Goal: Obtain resource: Download file/media

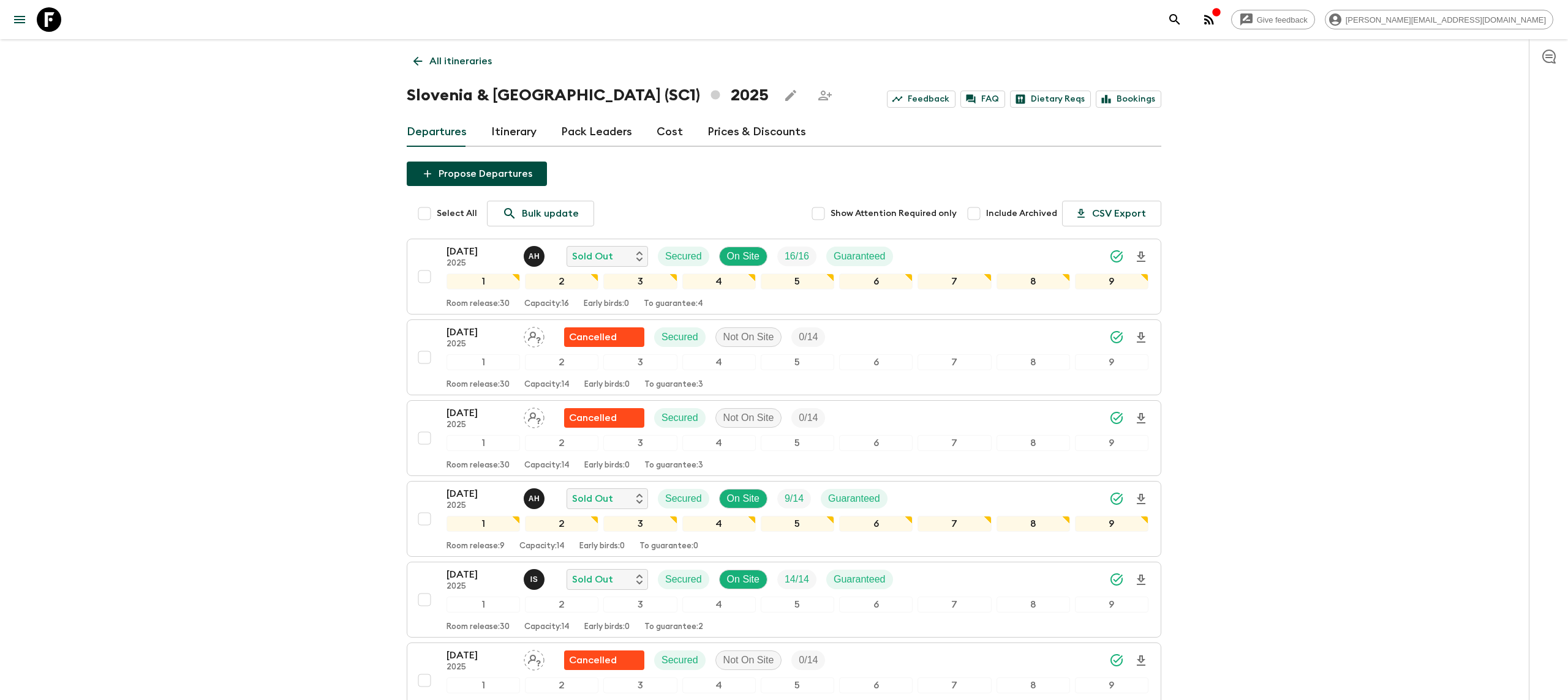
click at [43, 12] on icon at bounding box center [49, 20] width 25 height 25
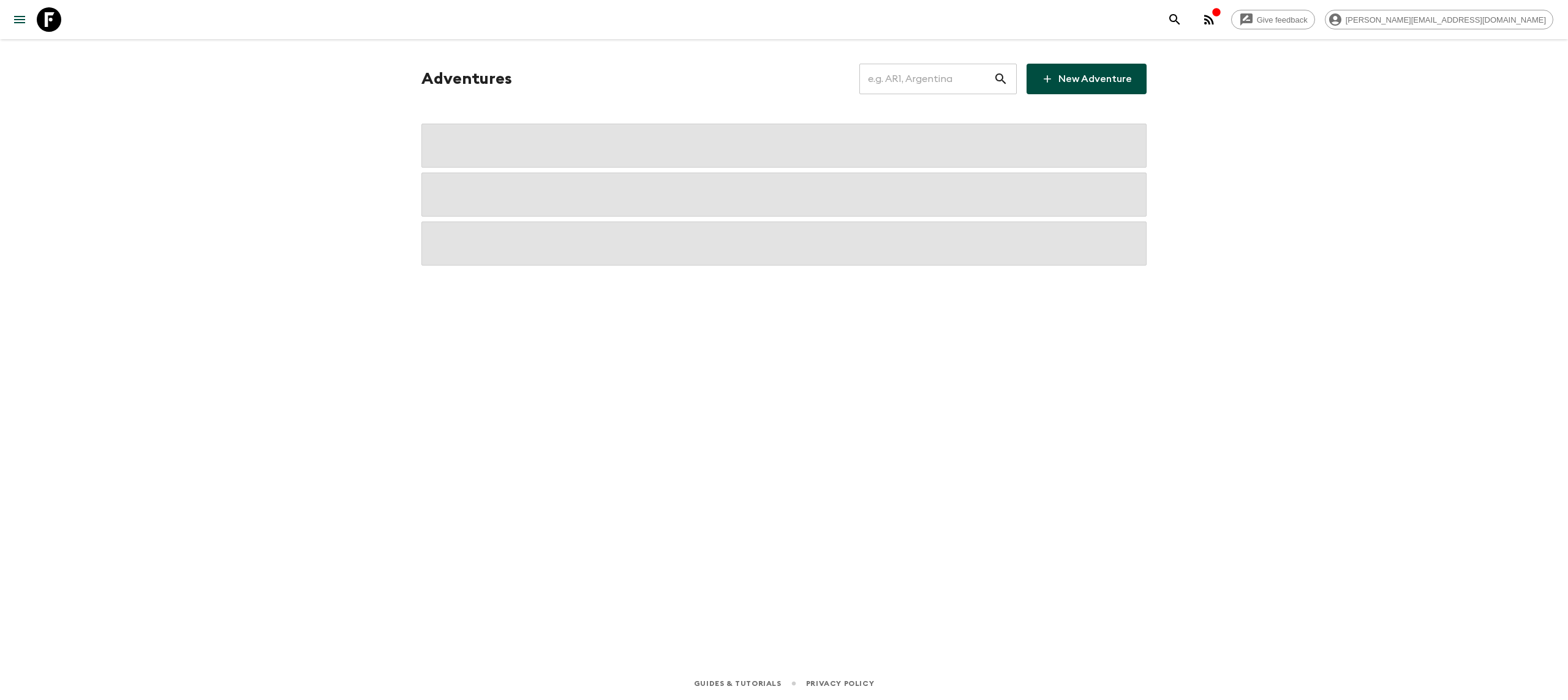
click at [958, 80] on input "text" at bounding box center [926, 79] width 134 height 35
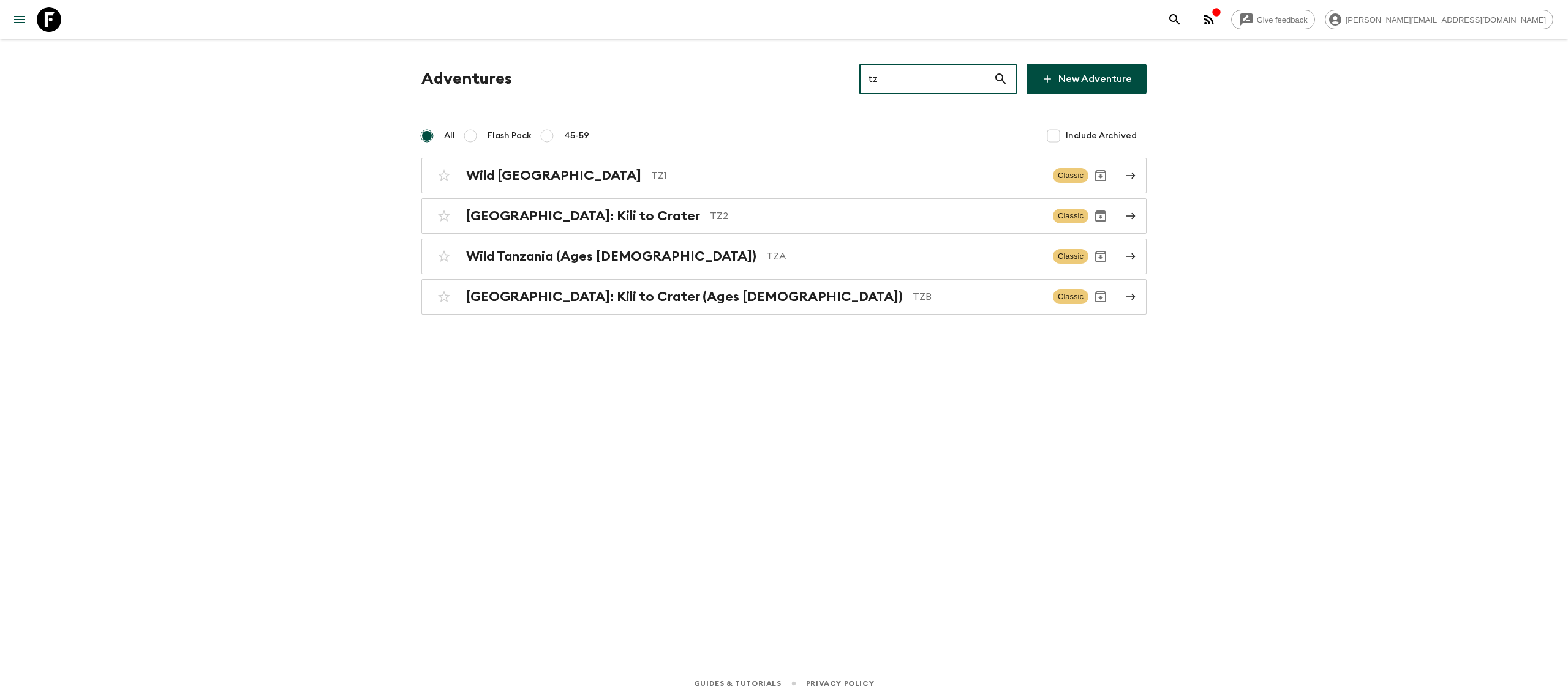
type input "t"
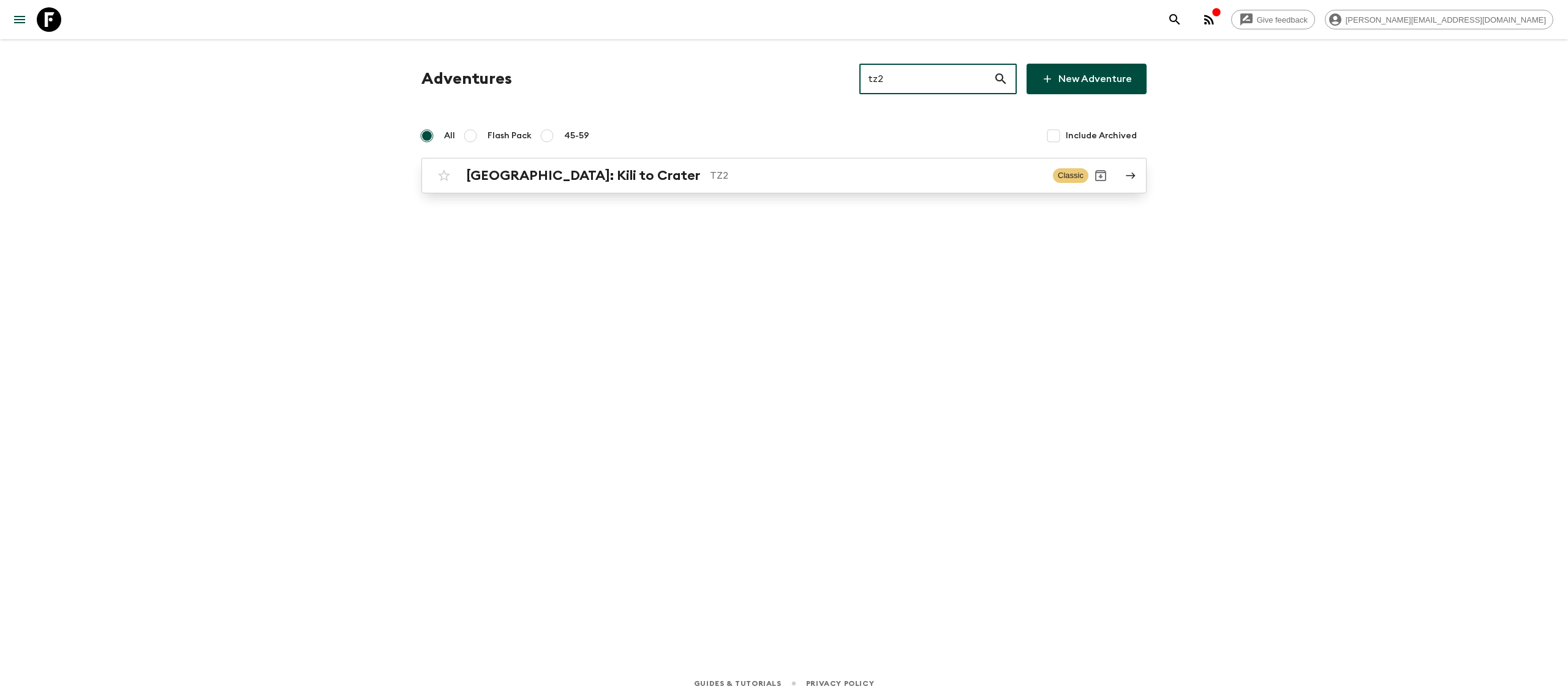
type input "tz2"
click at [709, 170] on p "TZ2" at bounding box center [876, 175] width 333 height 15
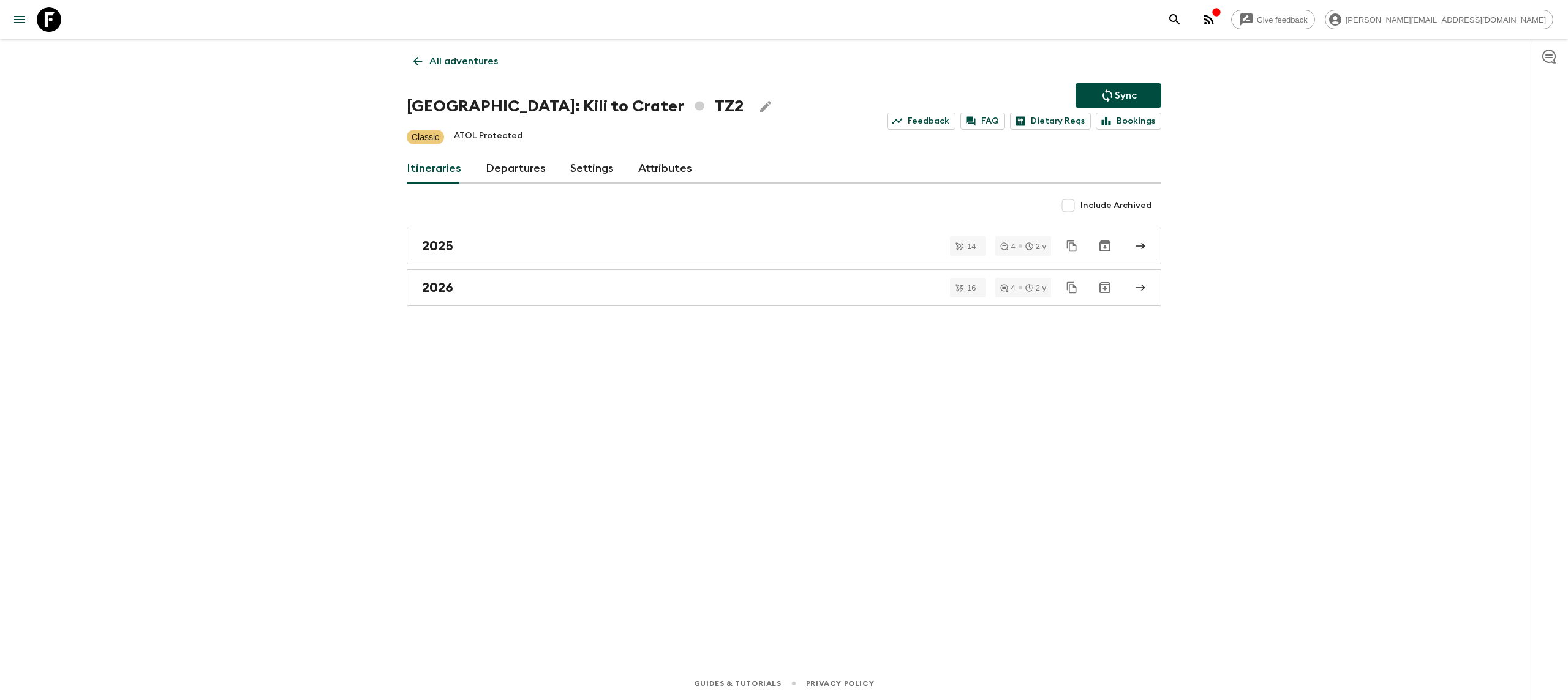
click at [50, 18] on icon at bounding box center [49, 20] width 25 height 25
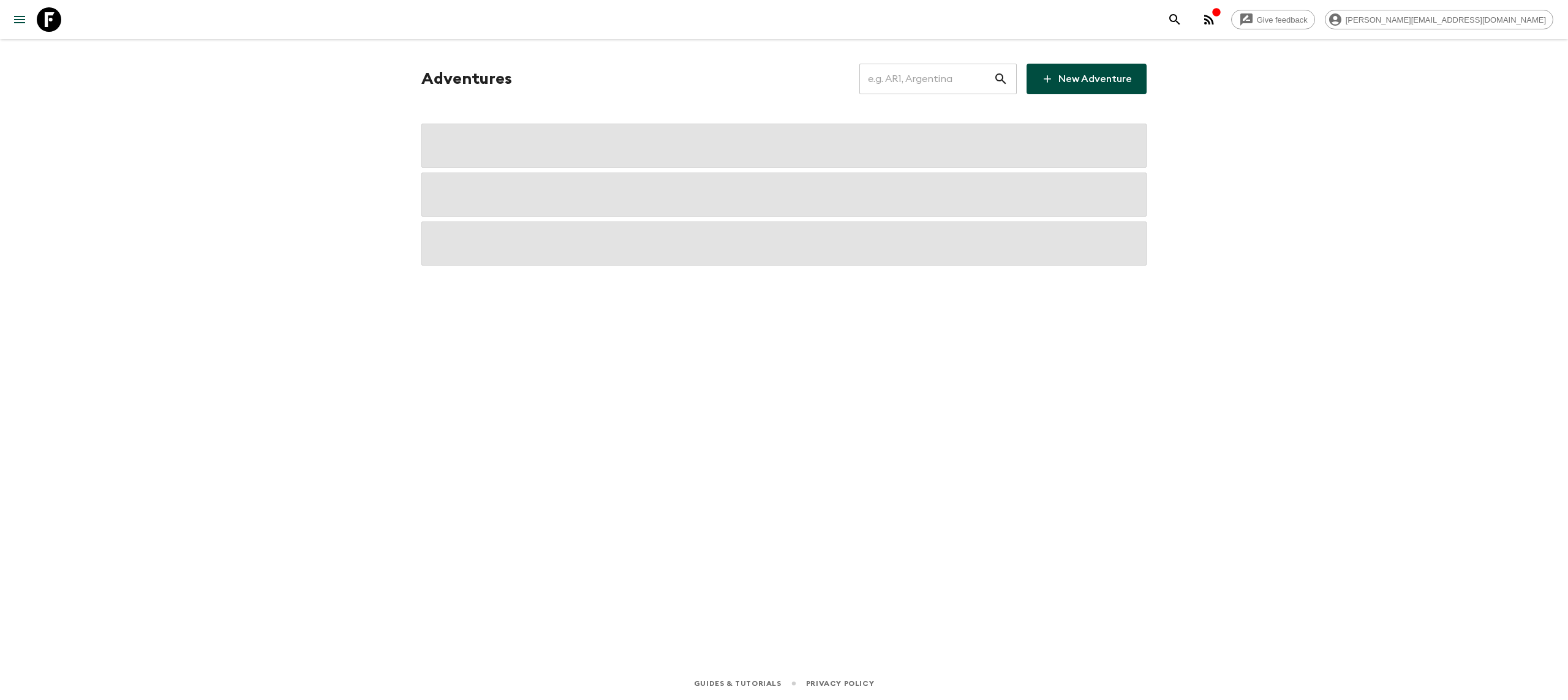
click at [928, 90] on input "text" at bounding box center [926, 79] width 134 height 35
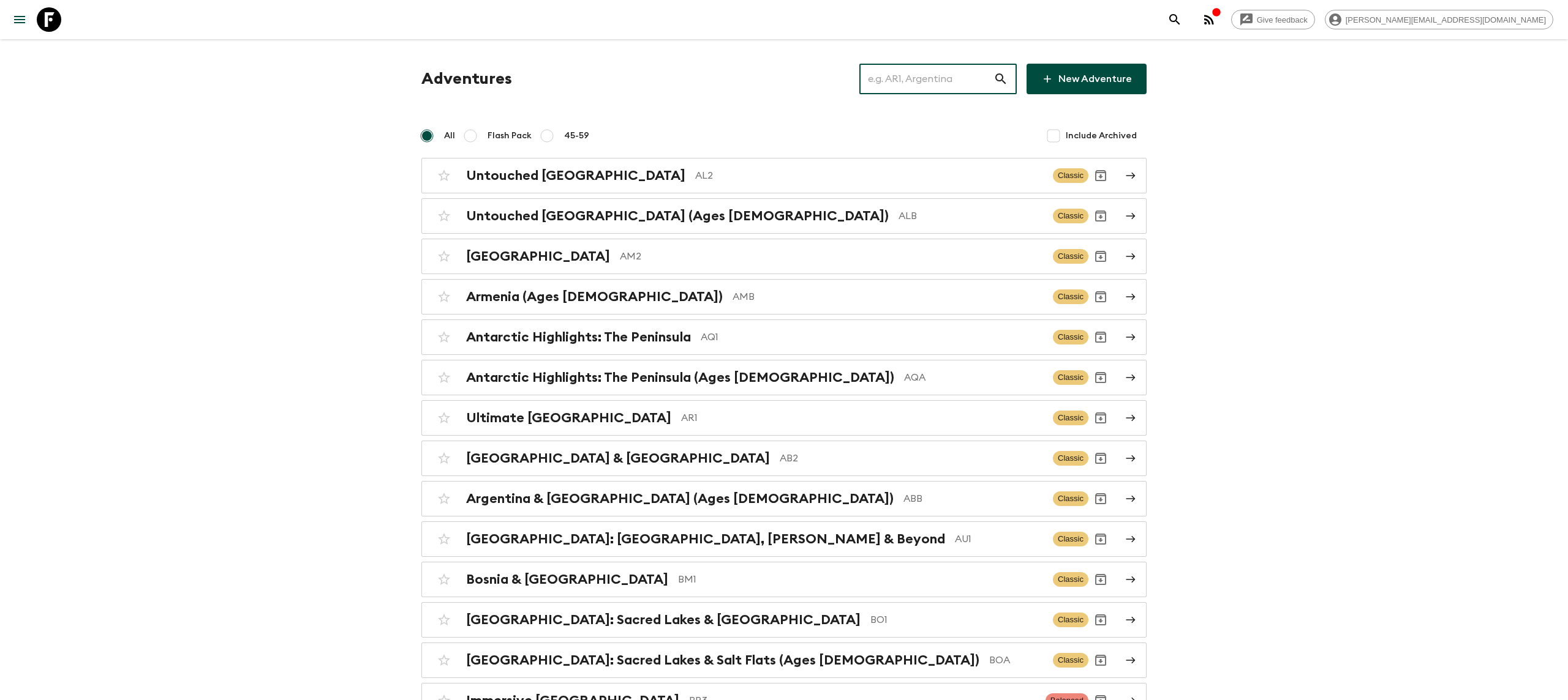
type input "t"
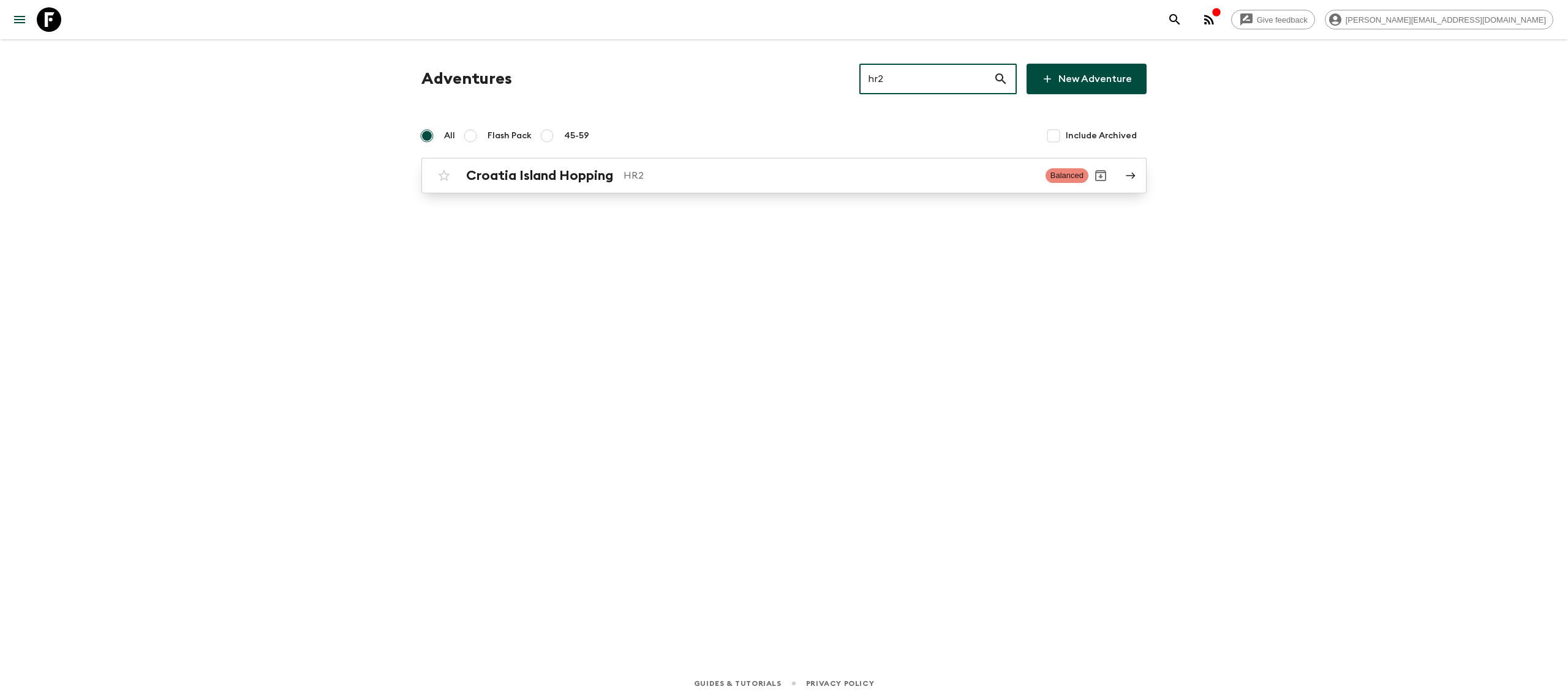
type input "hr2"
click at [656, 175] on p "HR2" at bounding box center [829, 175] width 412 height 15
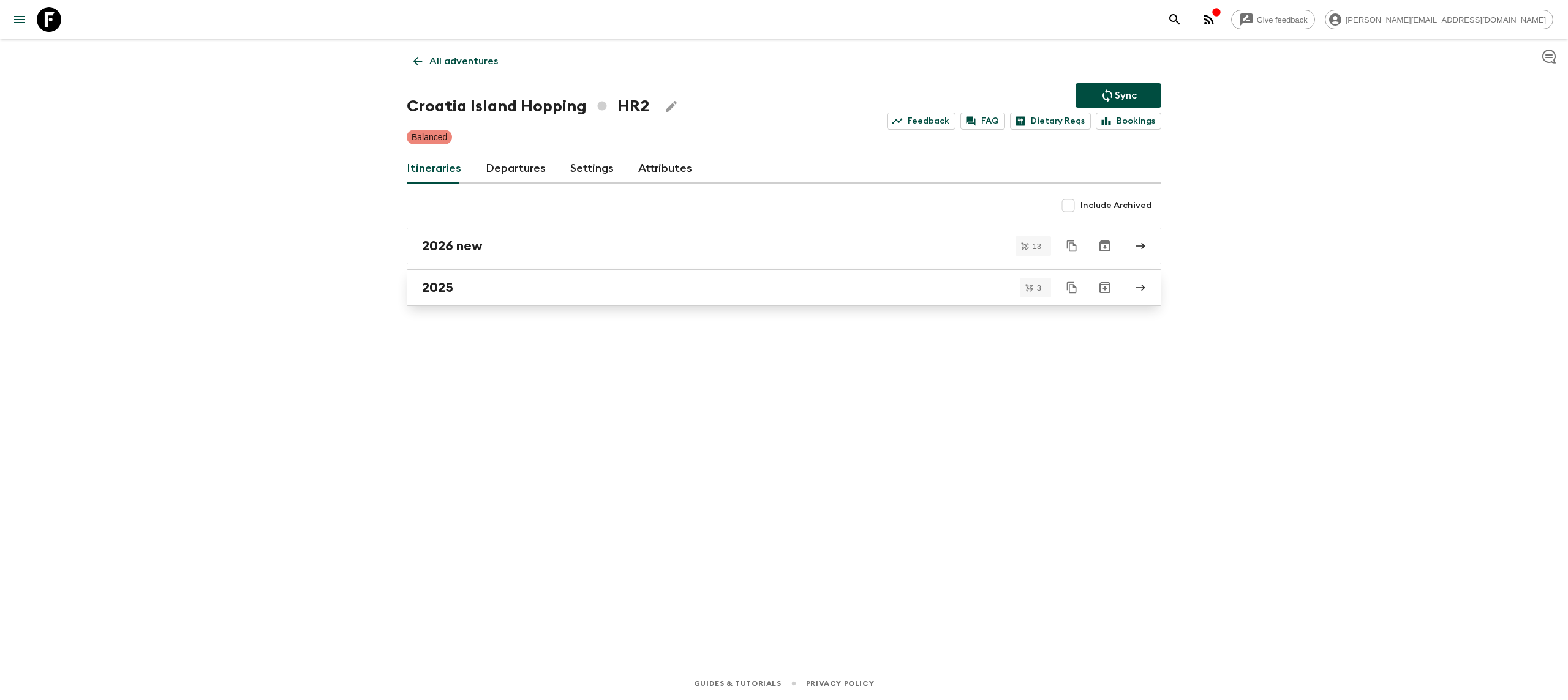
click at [456, 290] on div "2025" at bounding box center [772, 288] width 700 height 16
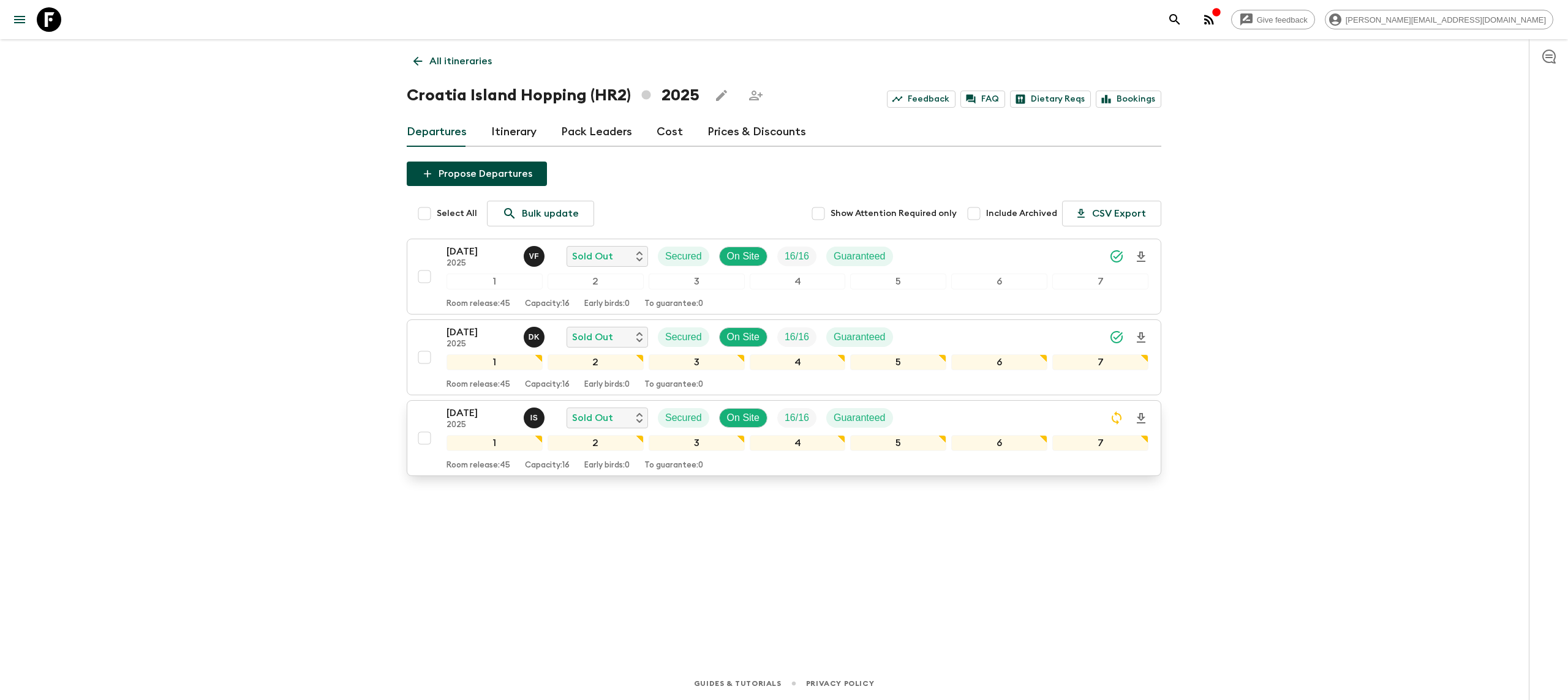
click at [479, 410] on p "[DATE]" at bounding box center [480, 413] width 68 height 15
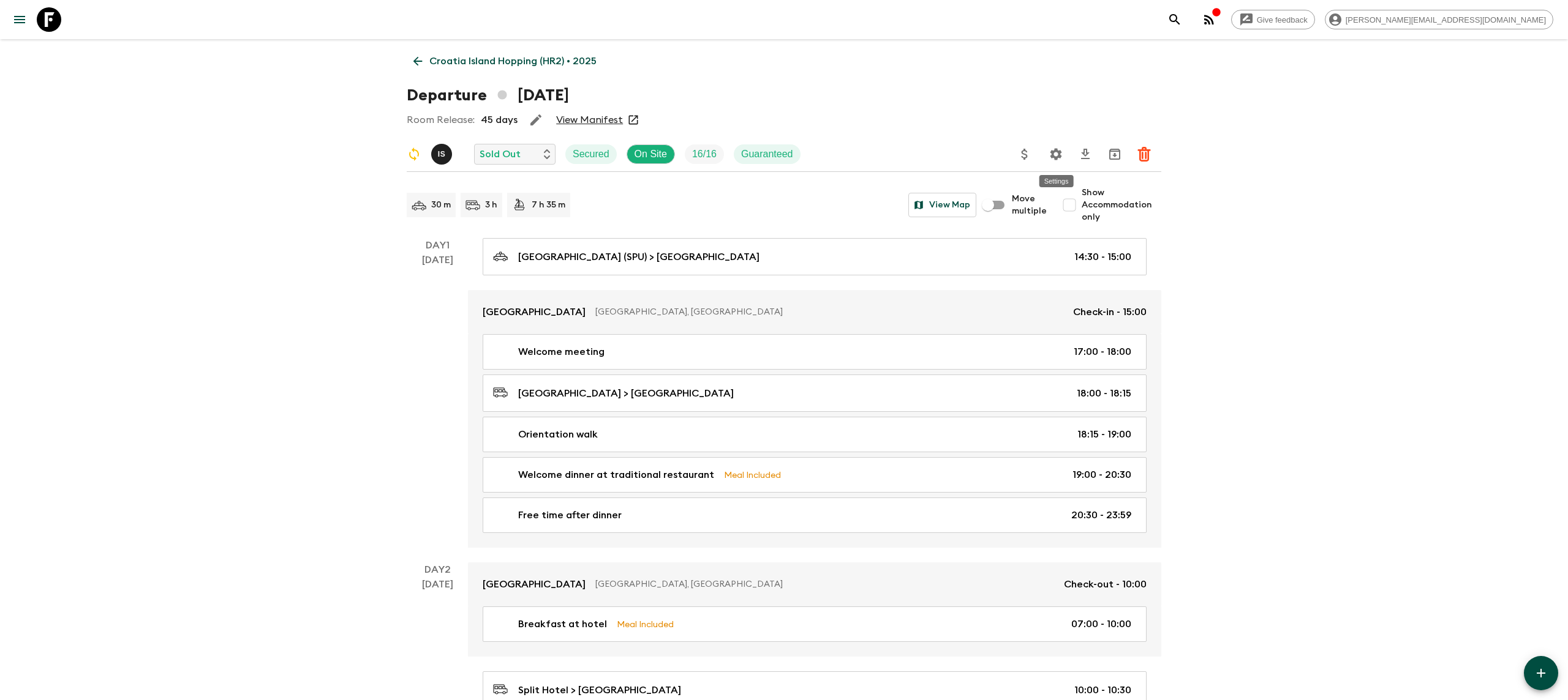
click at [1058, 147] on icon "Settings" at bounding box center [1055, 154] width 15 height 15
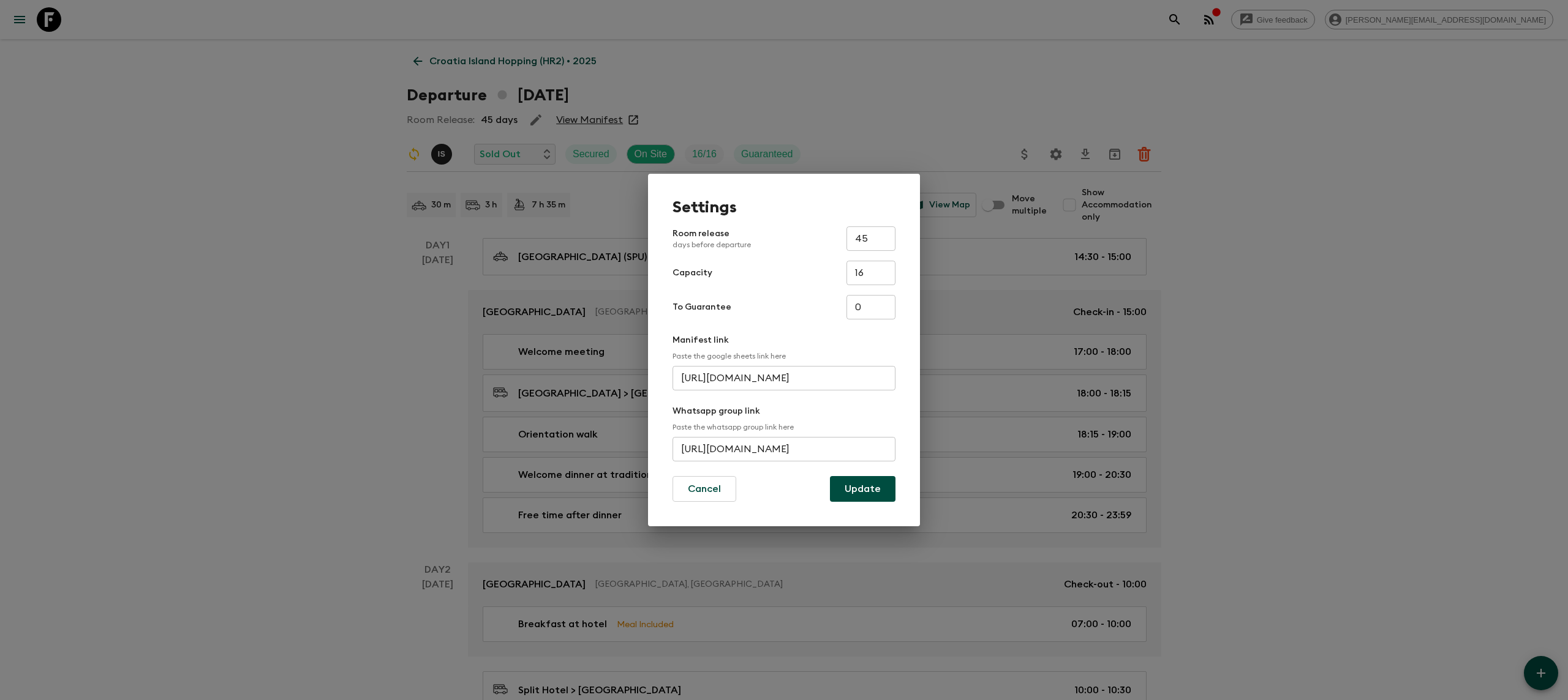
click at [737, 446] on input "[URL][DOMAIN_NAME]" at bounding box center [783, 449] width 223 height 25
click at [700, 494] on button "Cancel" at bounding box center [704, 489] width 64 height 26
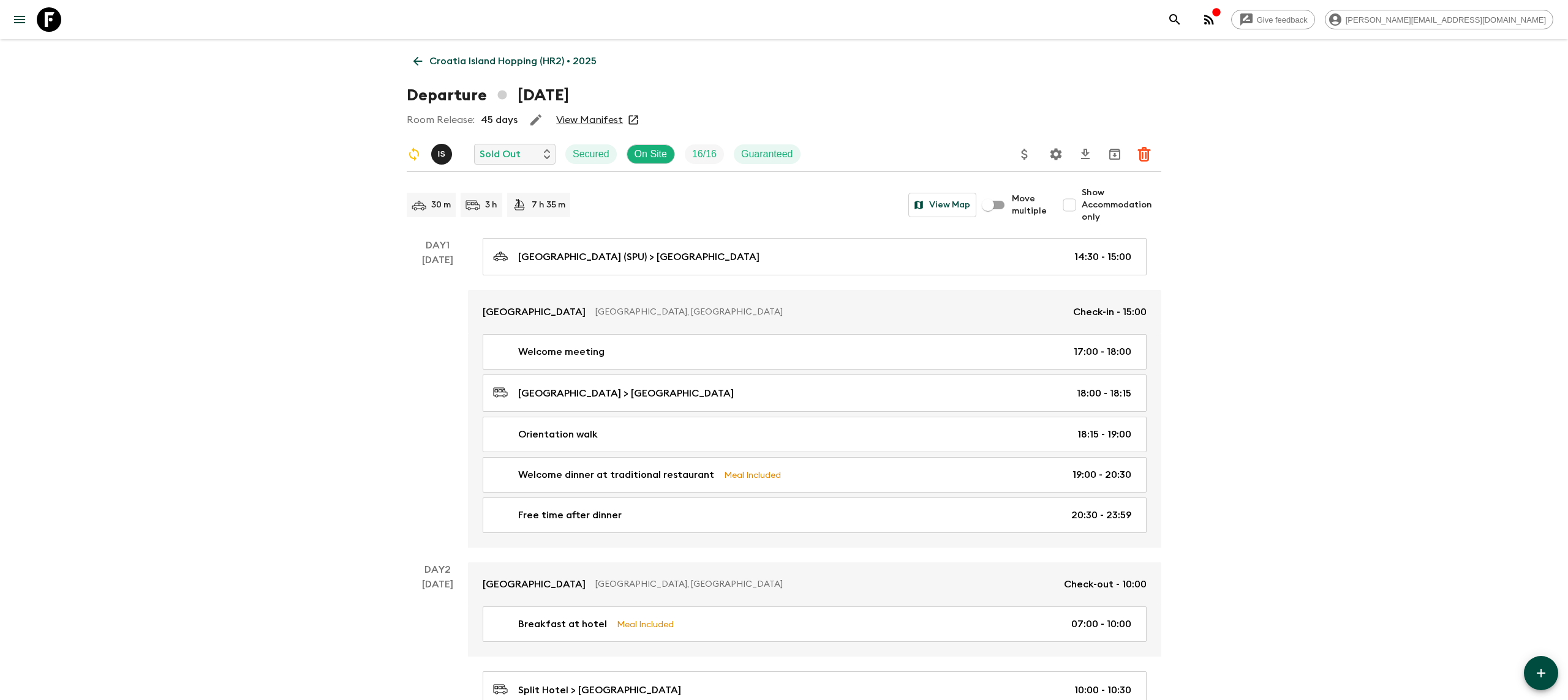
click at [1060, 163] on button "Settings" at bounding box center [1056, 155] width 25 height 25
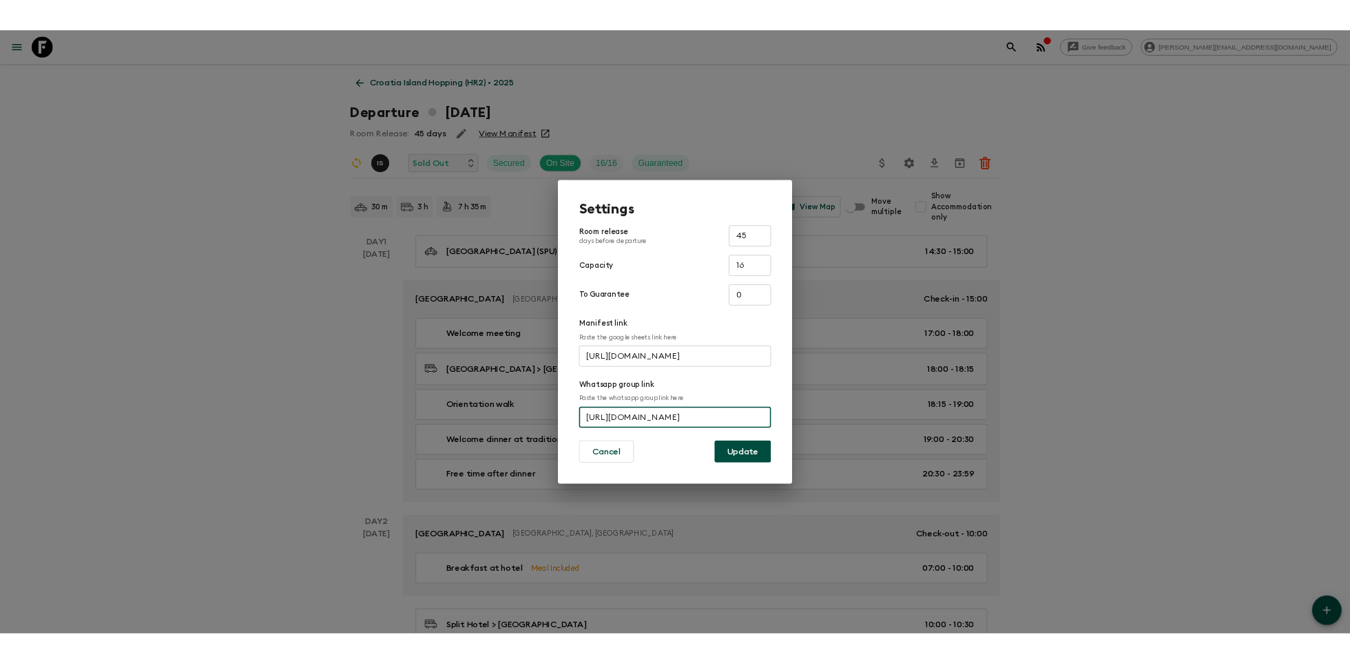
scroll to position [0, 52]
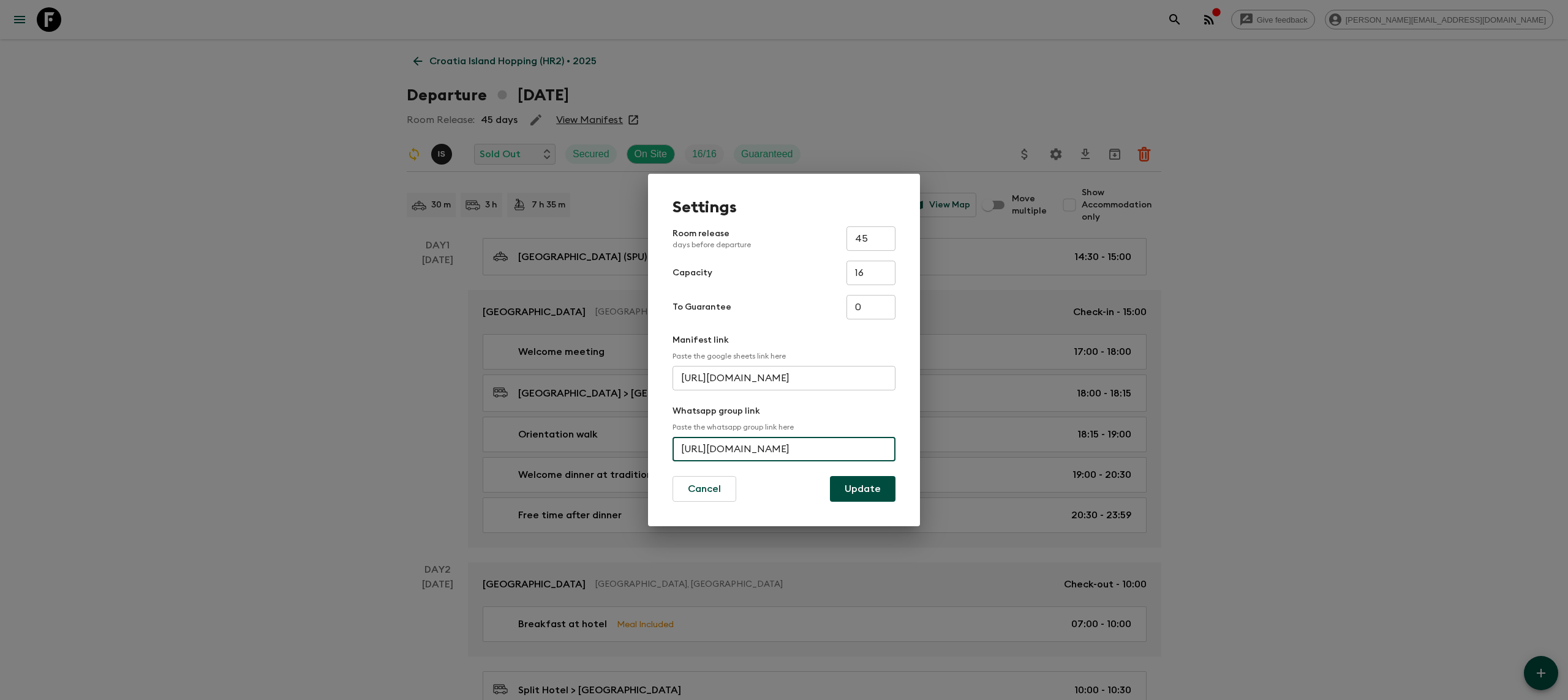
drag, startPoint x: 722, startPoint y: 454, endPoint x: 1004, endPoint y: 473, distance: 282.6
click at [1004, 473] on div "Settings Room release days before departure 45 ​ Capacity 16 ​ To Guarantee 0 ​…" at bounding box center [784, 350] width 1568 height 700
click at [834, 450] on input "[URL][DOMAIN_NAME]" at bounding box center [783, 449] width 223 height 25
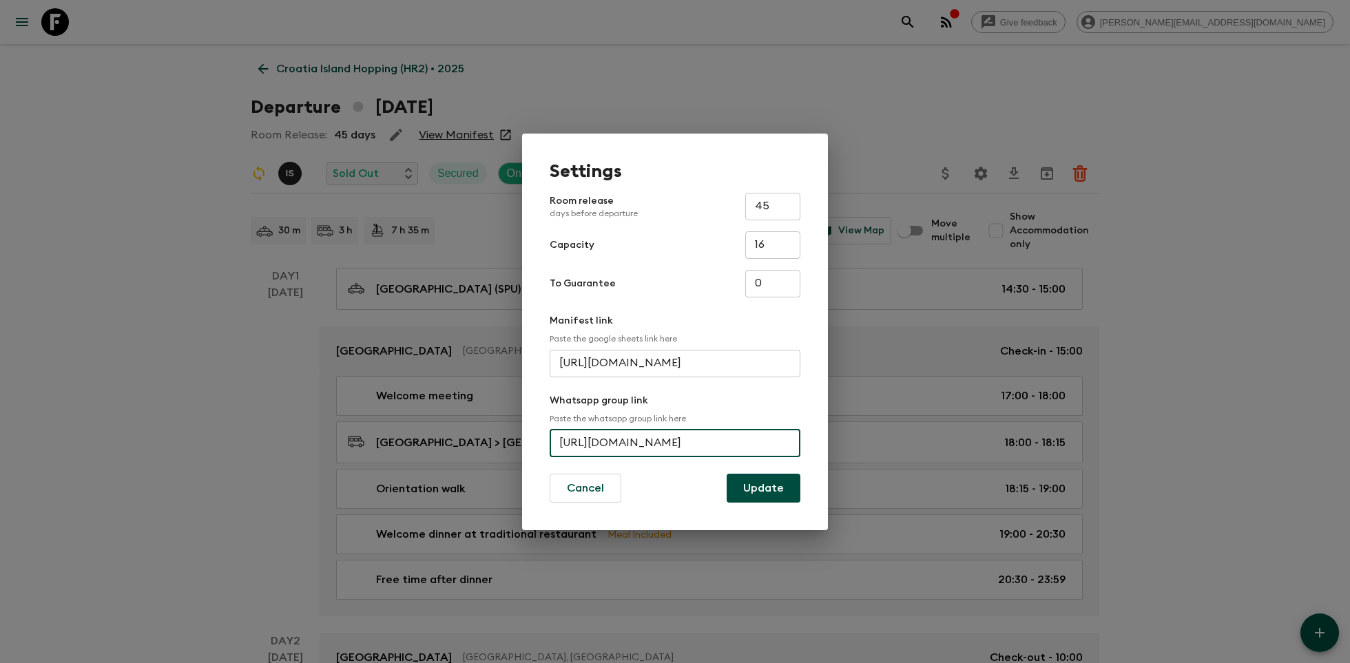
scroll to position [0, 0]
click at [570, 483] on button "Cancel" at bounding box center [586, 488] width 72 height 29
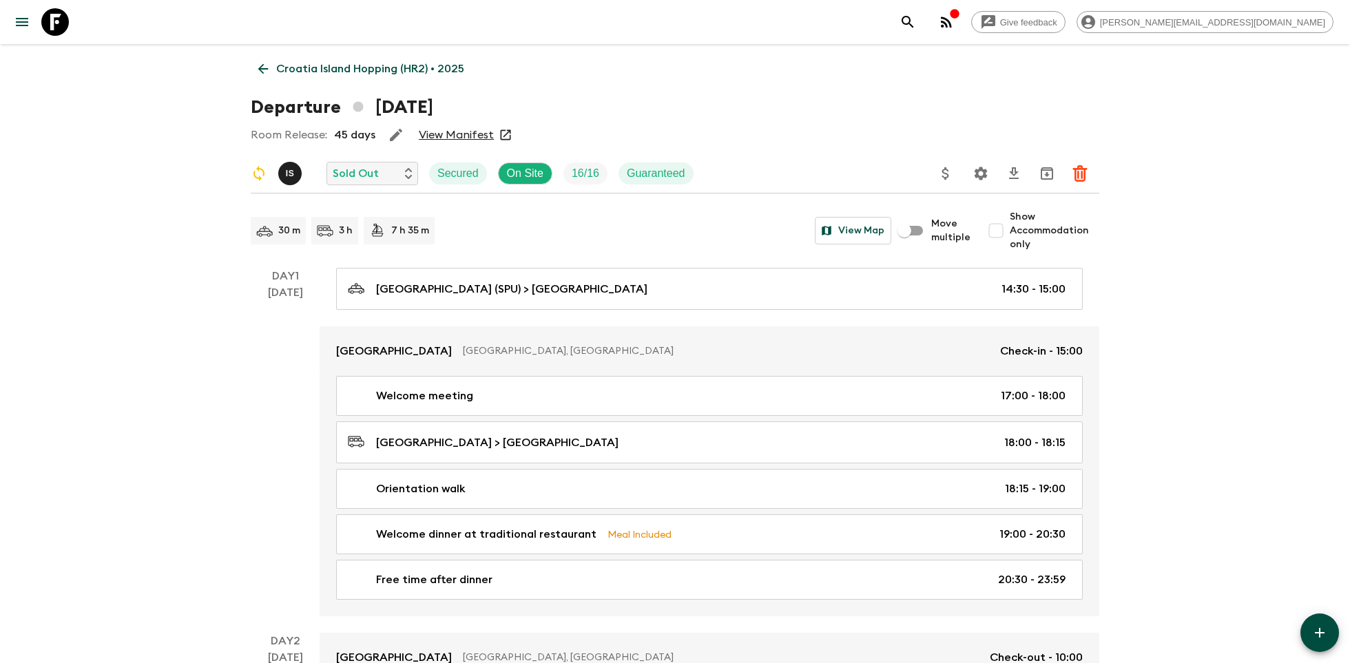
click at [59, 19] on icon at bounding box center [55, 22] width 28 height 28
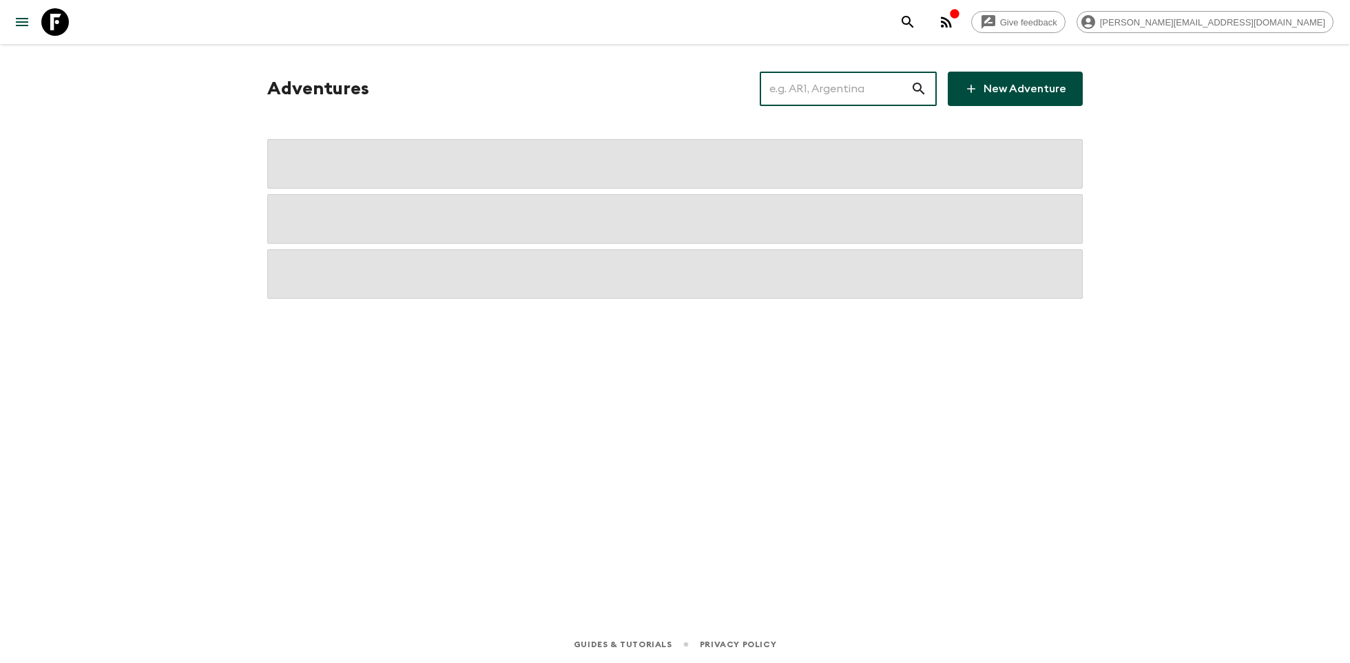
click at [843, 95] on input "text" at bounding box center [835, 89] width 151 height 39
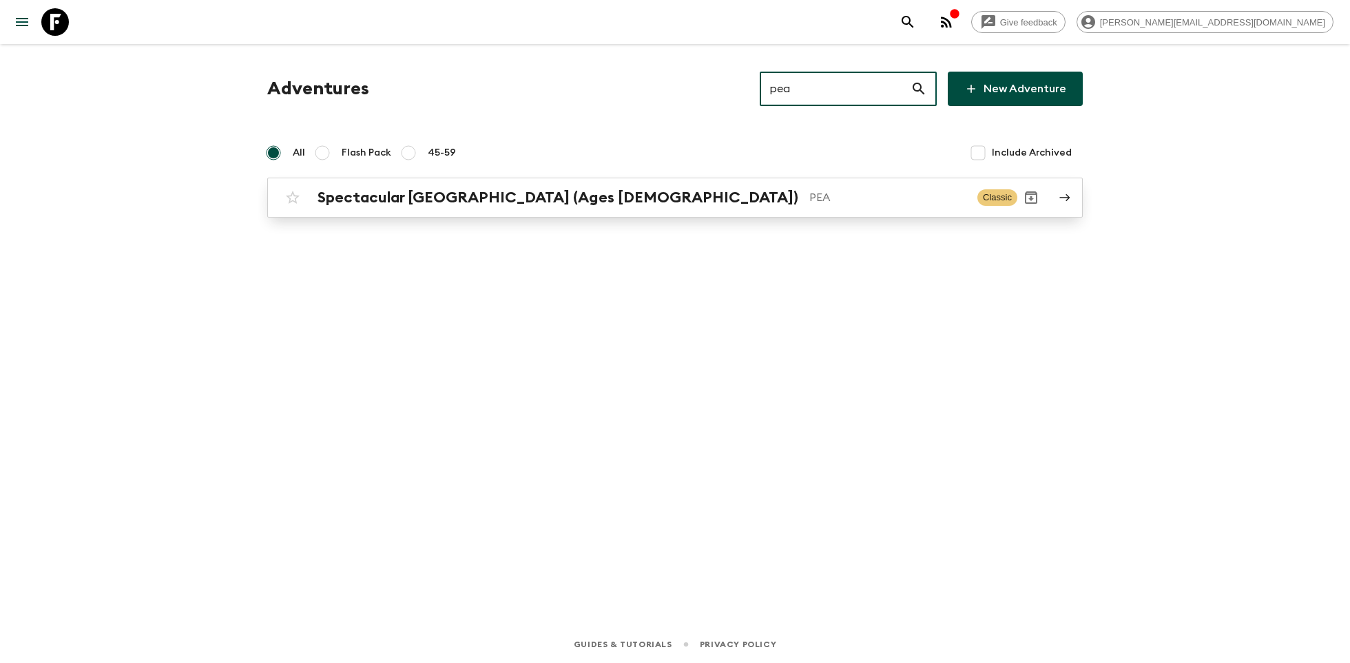
type input "pea"
click at [503, 203] on h2 "Spectacular [GEOGRAPHIC_DATA] (Ages [DEMOGRAPHIC_DATA])" at bounding box center [558, 198] width 481 height 18
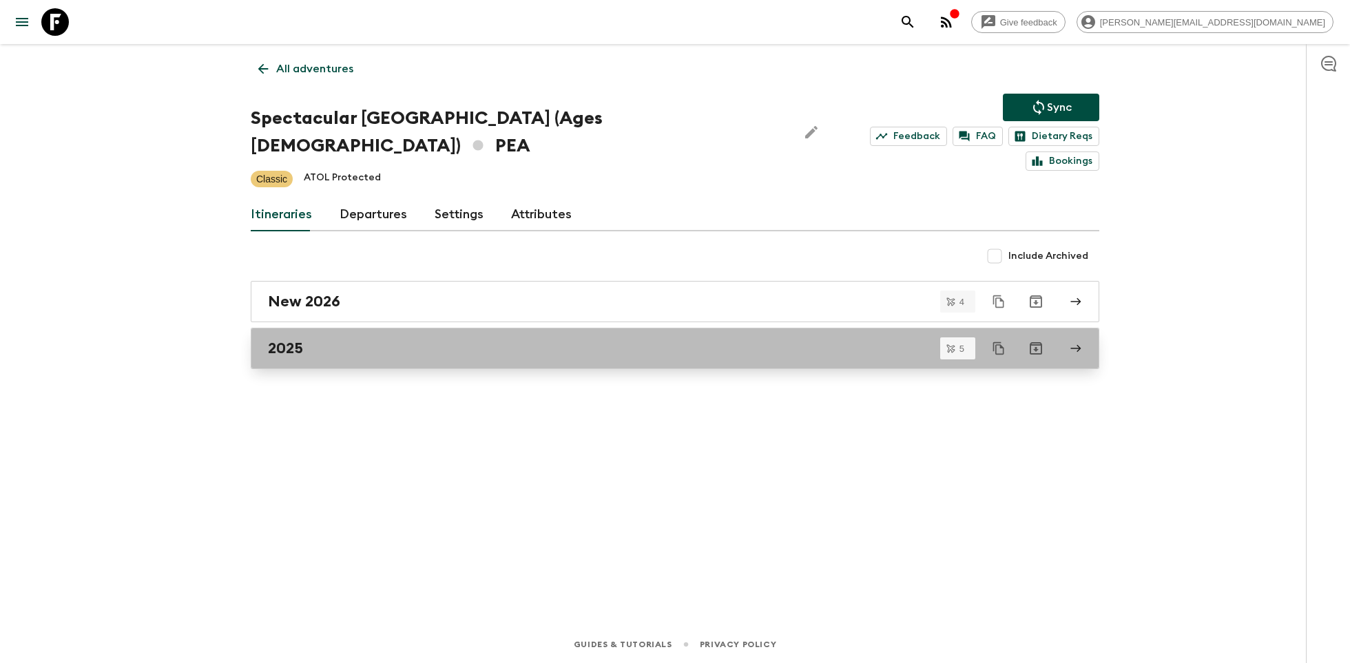
click at [395, 340] on div "2025" at bounding box center [662, 349] width 788 height 18
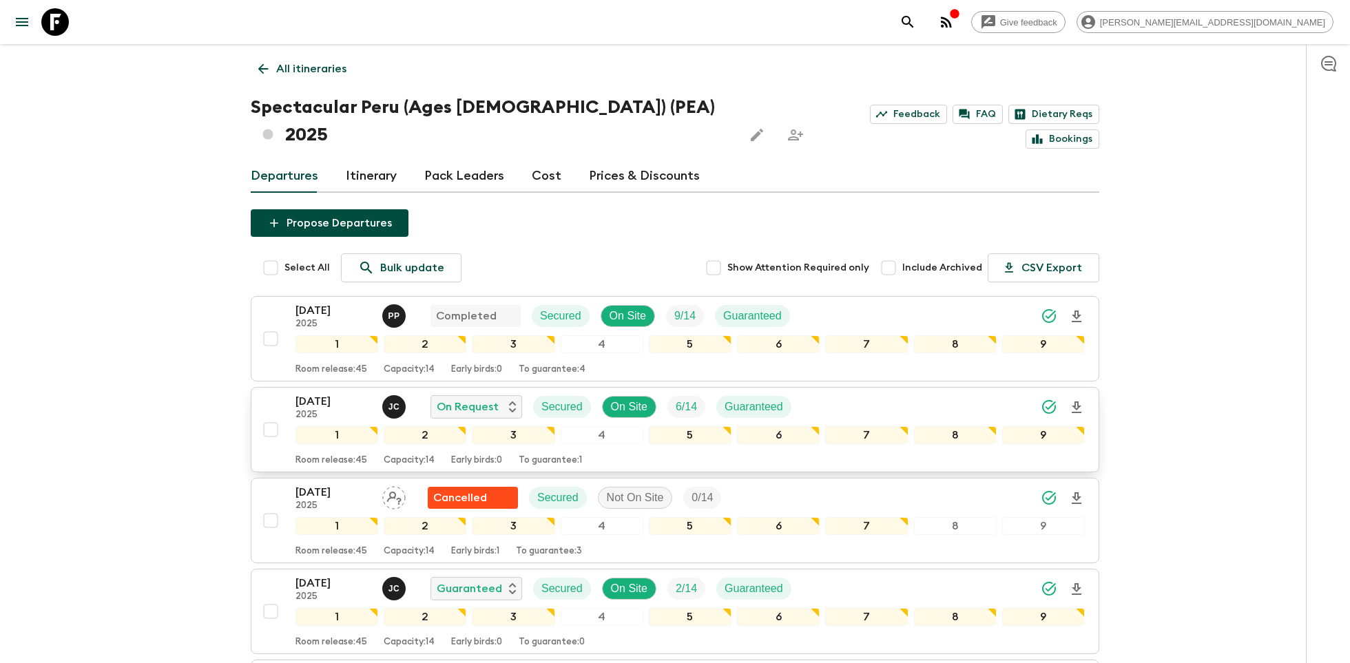
click at [1079, 400] on icon "Download Onboarding" at bounding box center [1077, 408] width 17 height 17
click at [59, 28] on icon at bounding box center [55, 22] width 28 height 28
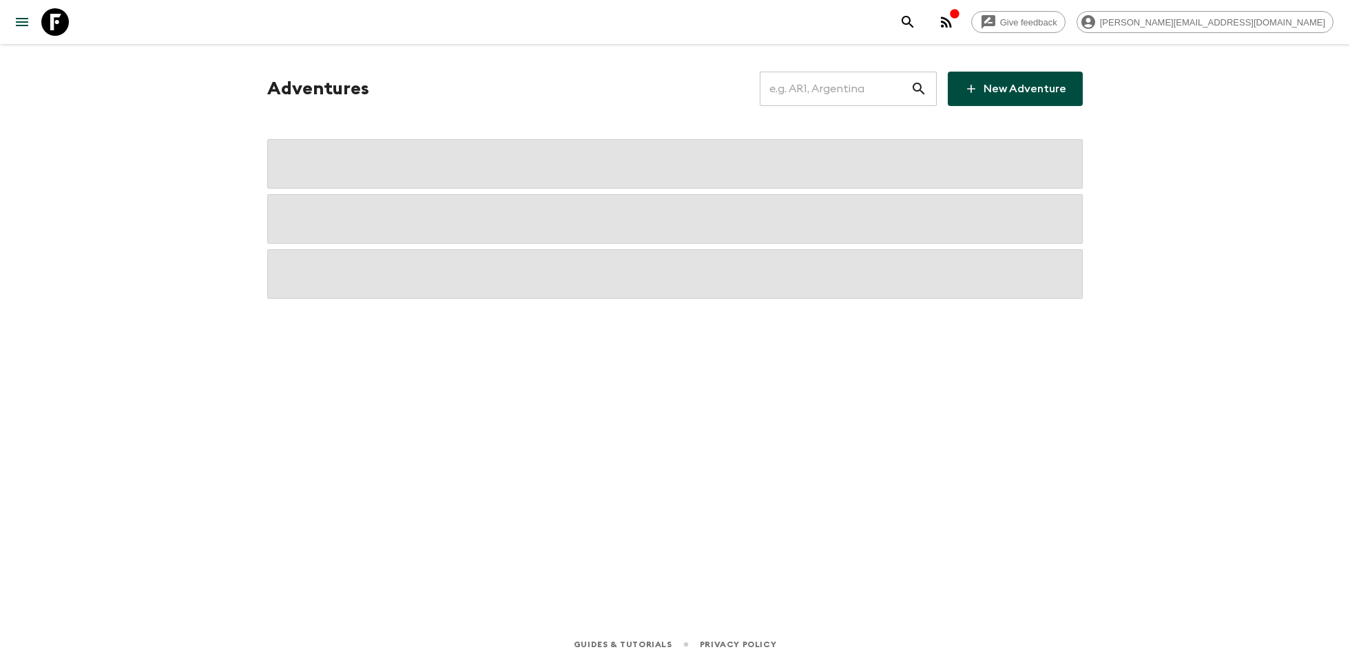
click at [798, 93] on input "text" at bounding box center [835, 89] width 151 height 39
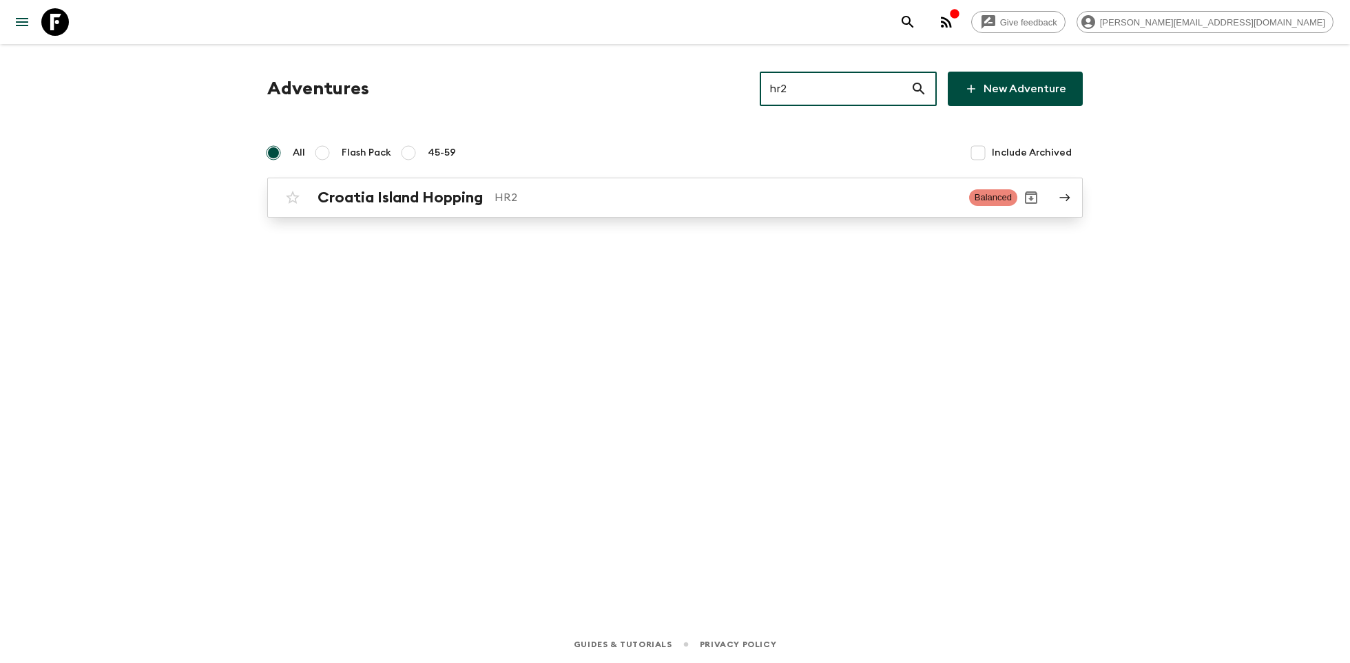
type input "hr2"
click at [648, 181] on link "Croatia Island Hopping HR2 Balanced" at bounding box center [675, 198] width 816 height 40
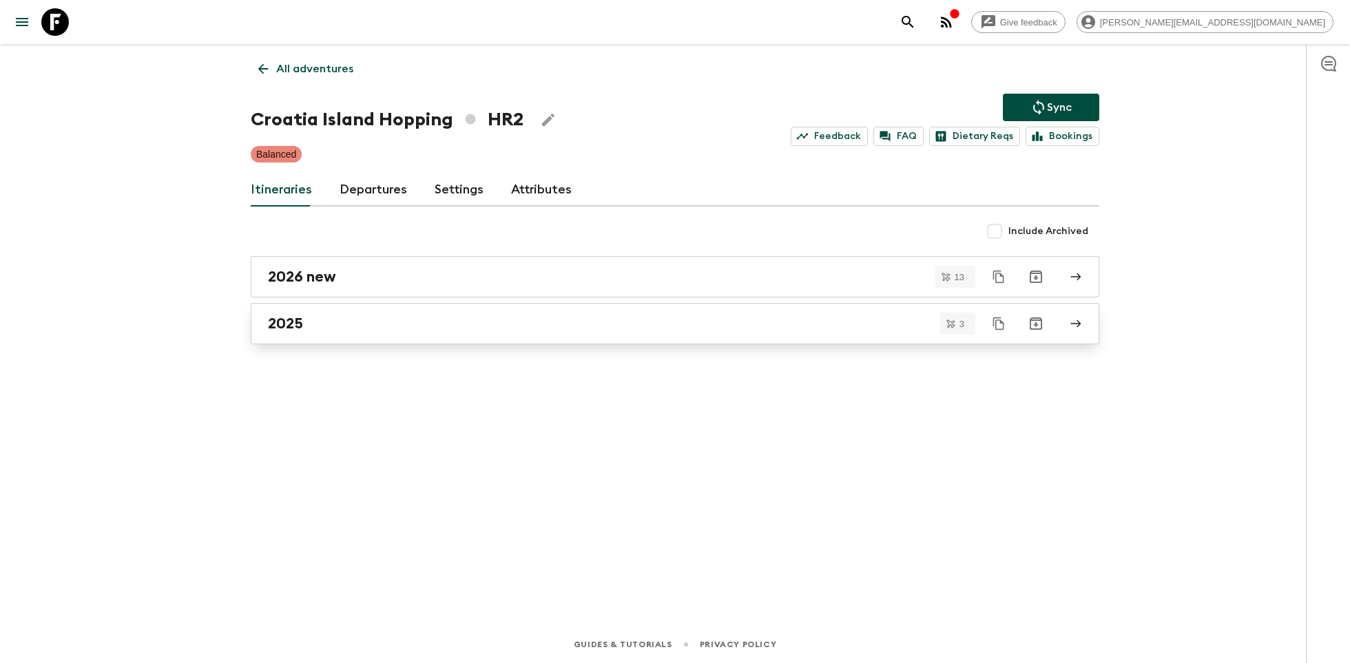
click at [462, 307] on link "2025" at bounding box center [675, 323] width 849 height 41
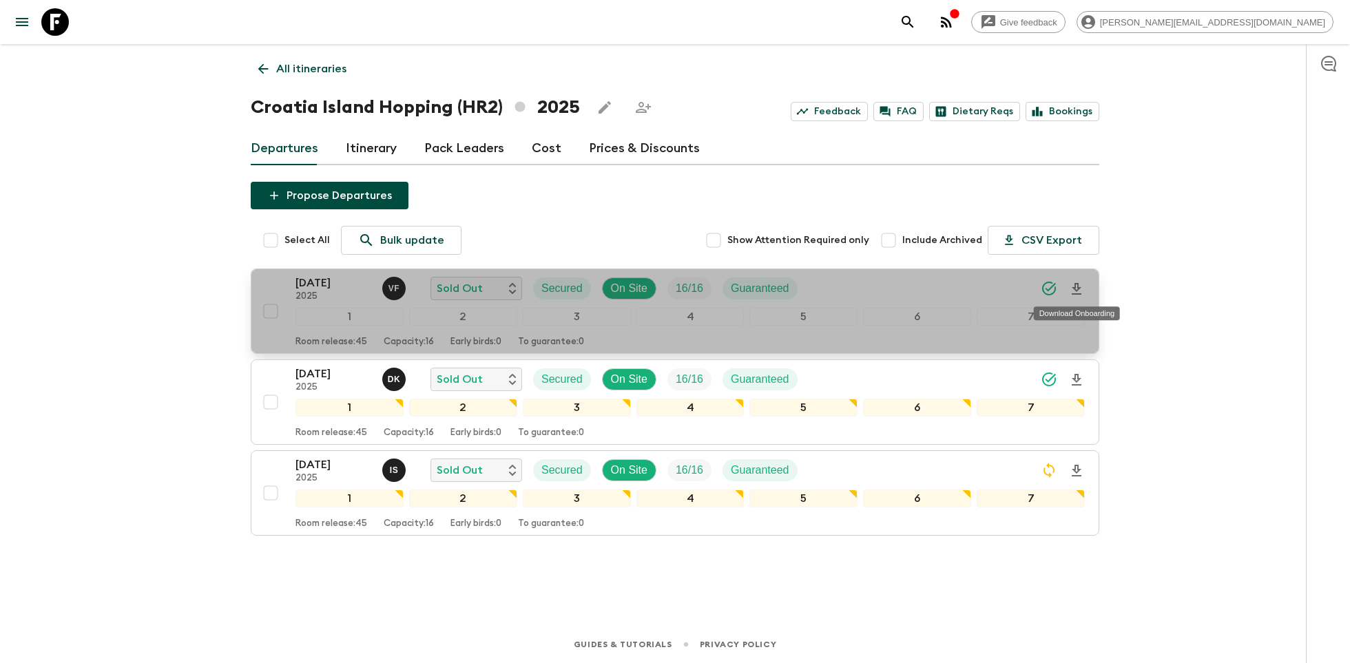
click at [1080, 287] on icon "Download Onboarding" at bounding box center [1077, 289] width 17 height 17
